Goal: Error: Check status

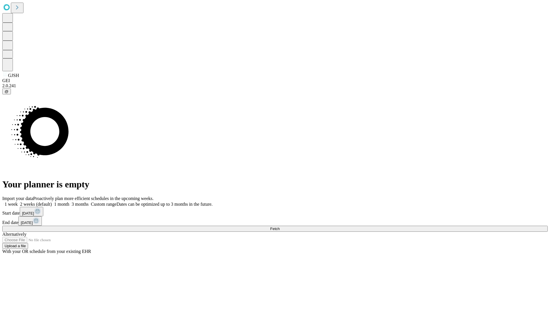
click at [280, 227] on span "Fetch" at bounding box center [274, 229] width 9 height 4
